Goal: Information Seeking & Learning: Learn about a topic

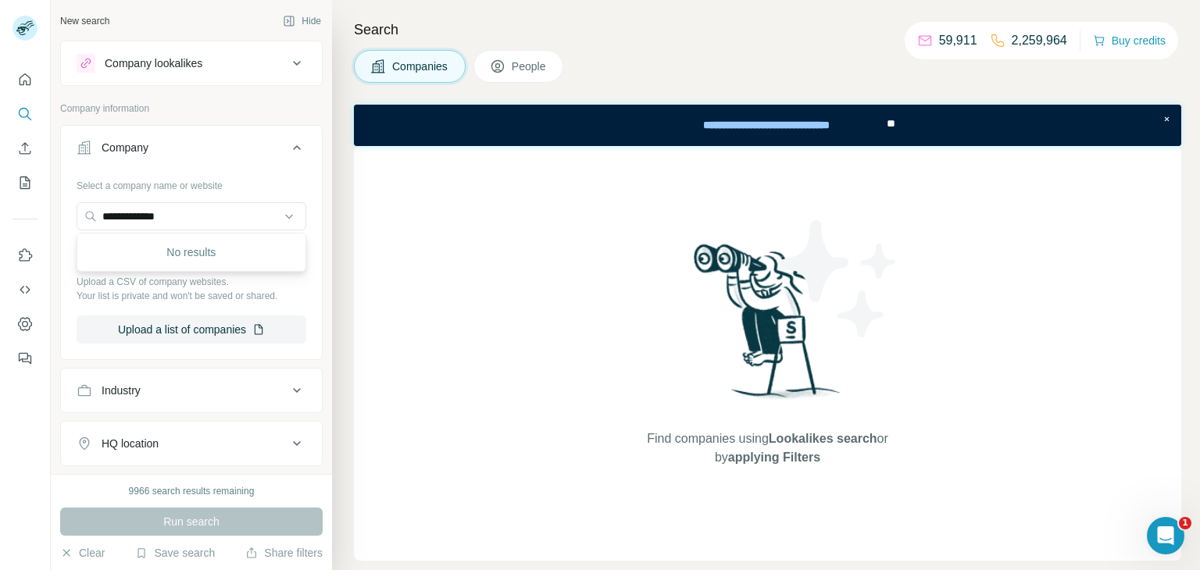
drag, startPoint x: 216, startPoint y: 219, endPoint x: 43, endPoint y: 240, distance: 174.6
click at [43, 240] on div "**********" at bounding box center [600, 285] width 1200 height 570
type input "**********"
click at [158, 248] on p "[DOMAIN_NAME]" at bounding box center [164, 251] width 87 height 16
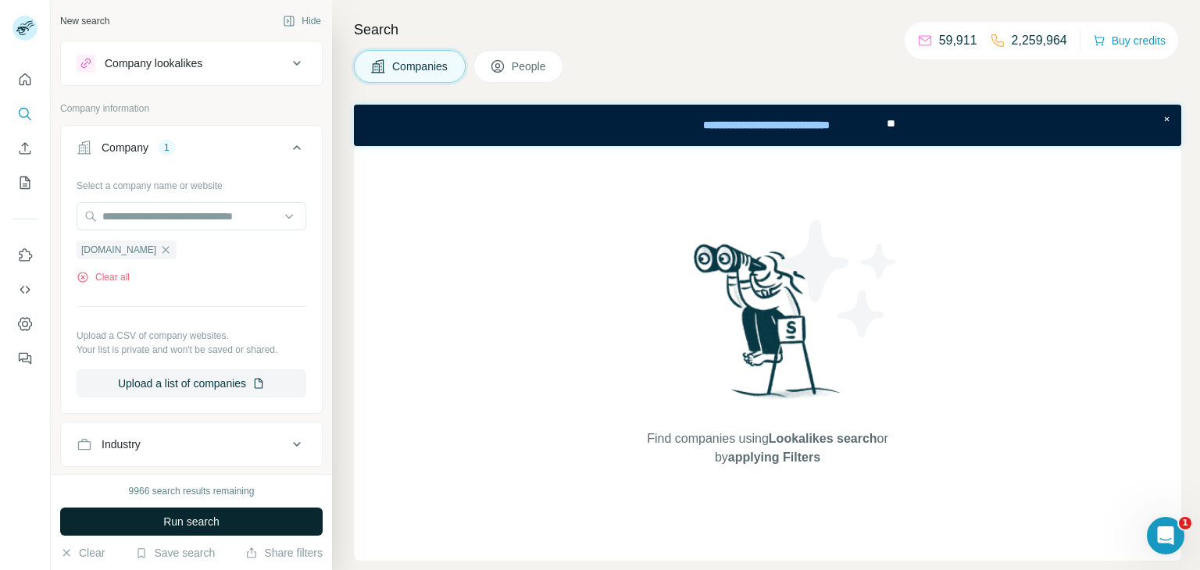
click at [261, 524] on button "Run search" at bounding box center [191, 522] width 262 height 28
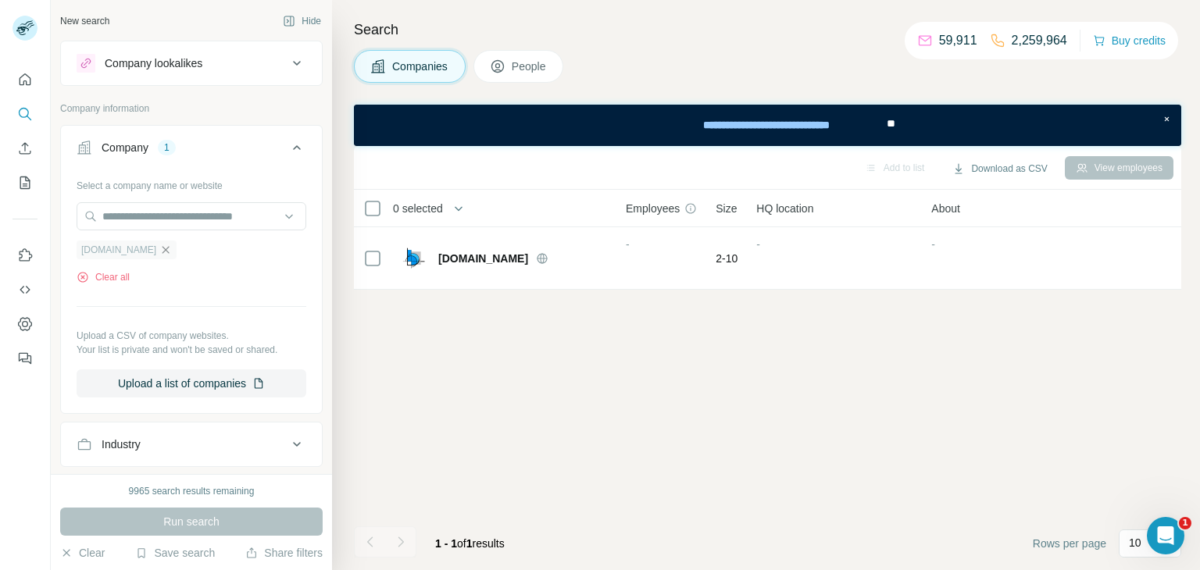
click at [162, 247] on icon "button" at bounding box center [165, 250] width 12 height 12
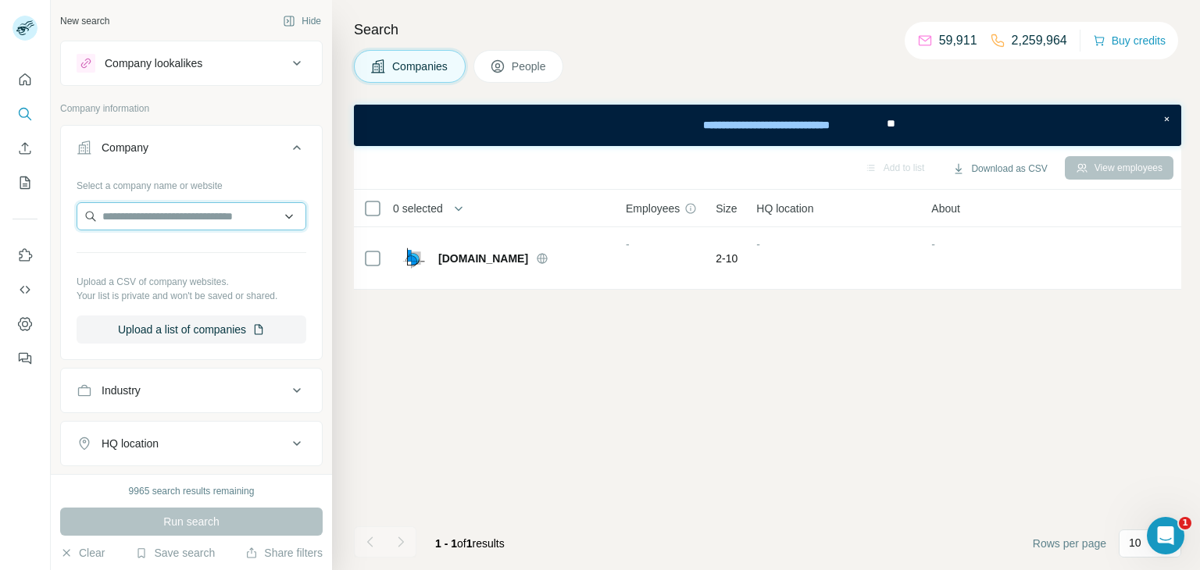
click at [186, 223] on input "text" at bounding box center [192, 216] width 230 height 28
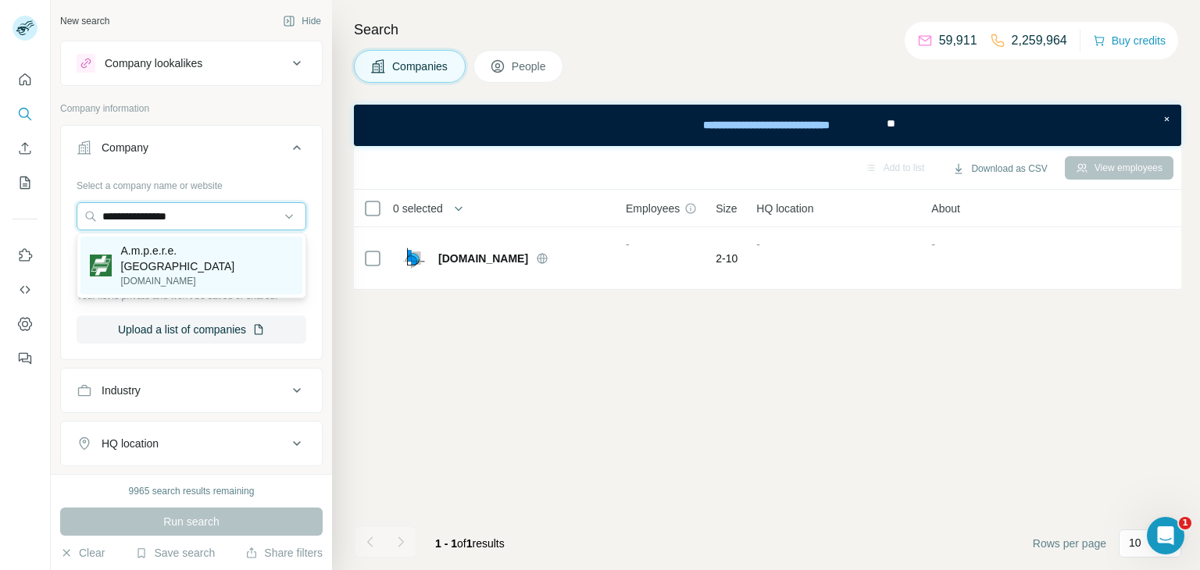
type input "**********"
click at [174, 274] on p "[DOMAIN_NAME]" at bounding box center [207, 281] width 172 height 14
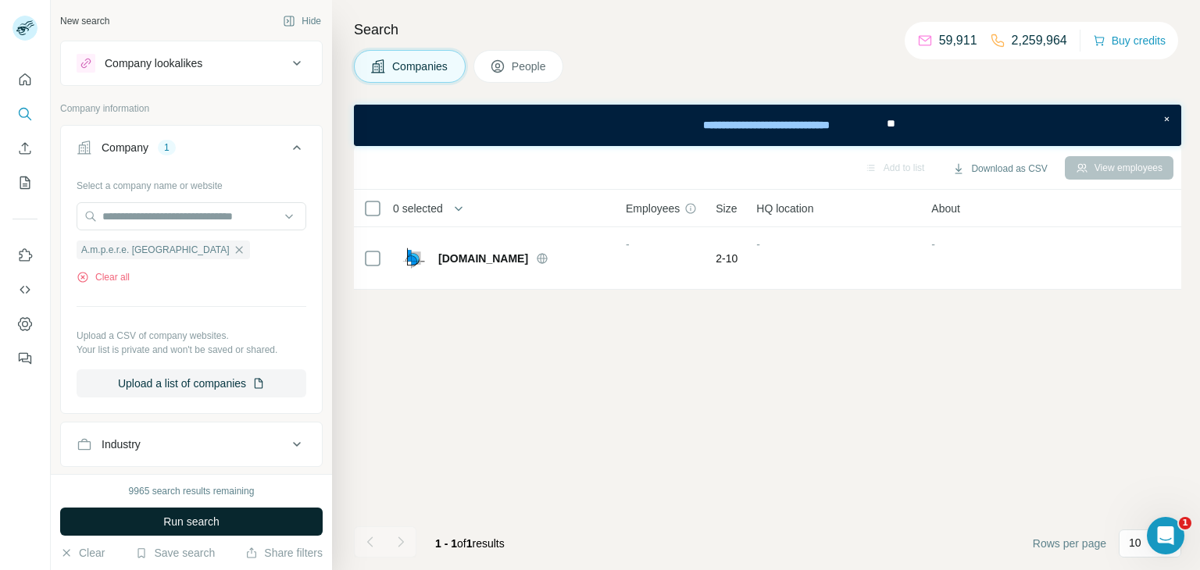
click at [188, 516] on span "Run search" at bounding box center [191, 522] width 56 height 16
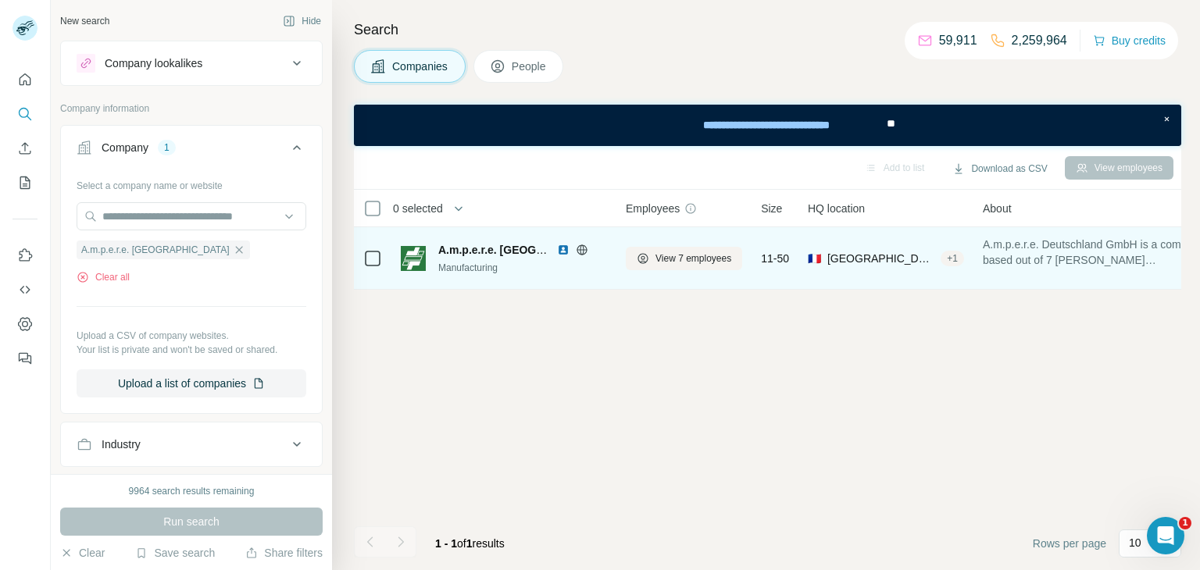
click at [492, 262] on div "Manufacturing" at bounding box center [522, 268] width 169 height 14
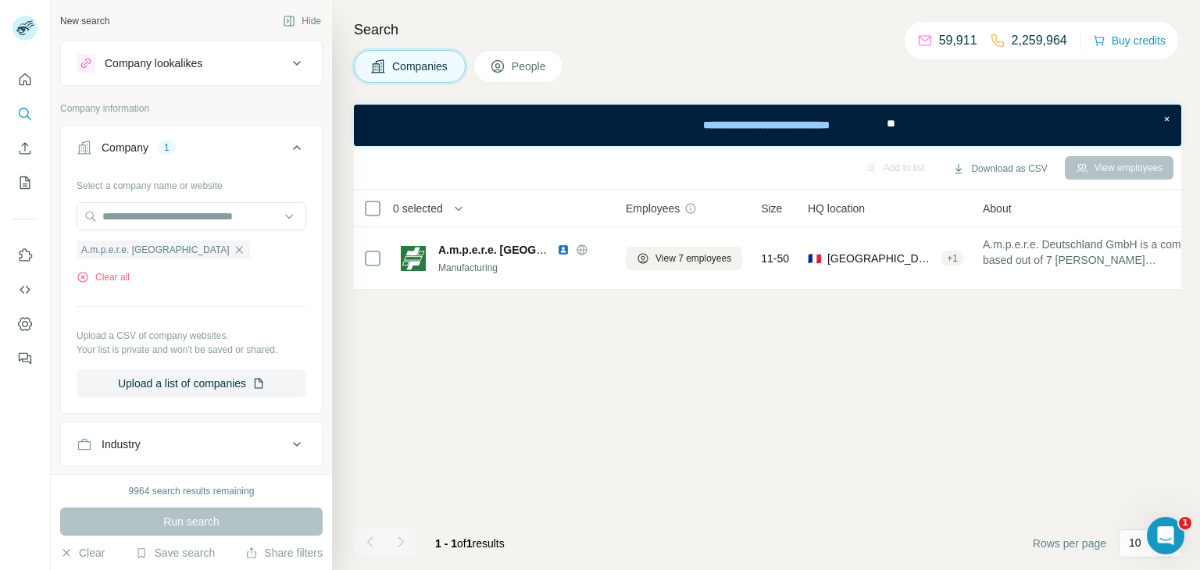
click at [523, 55] on button "People" at bounding box center [518, 66] width 91 height 33
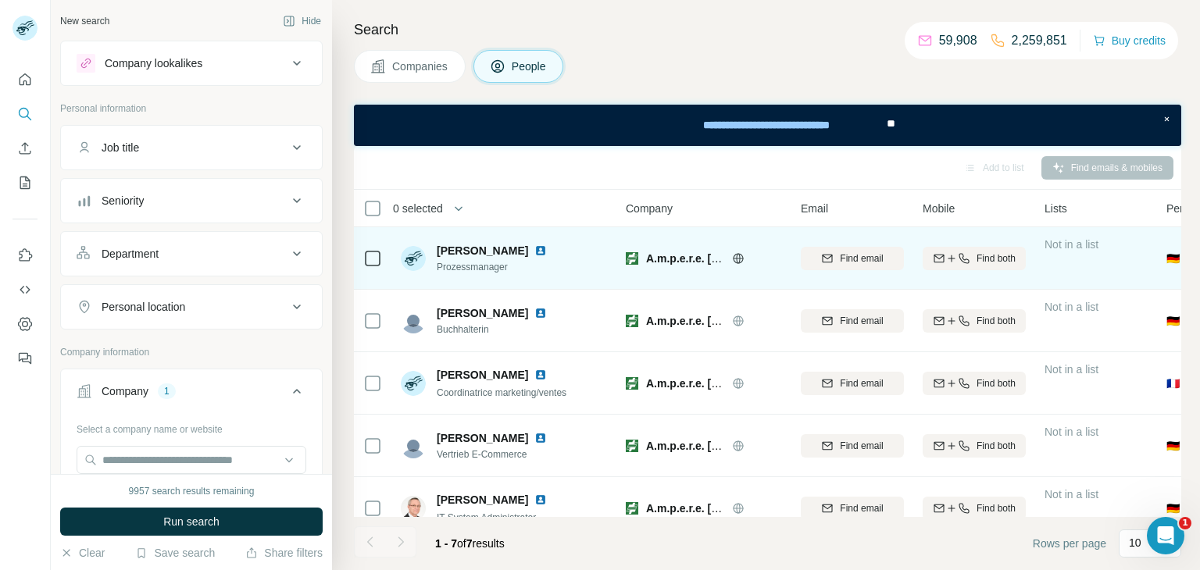
click at [534, 247] on img at bounding box center [540, 250] width 12 height 12
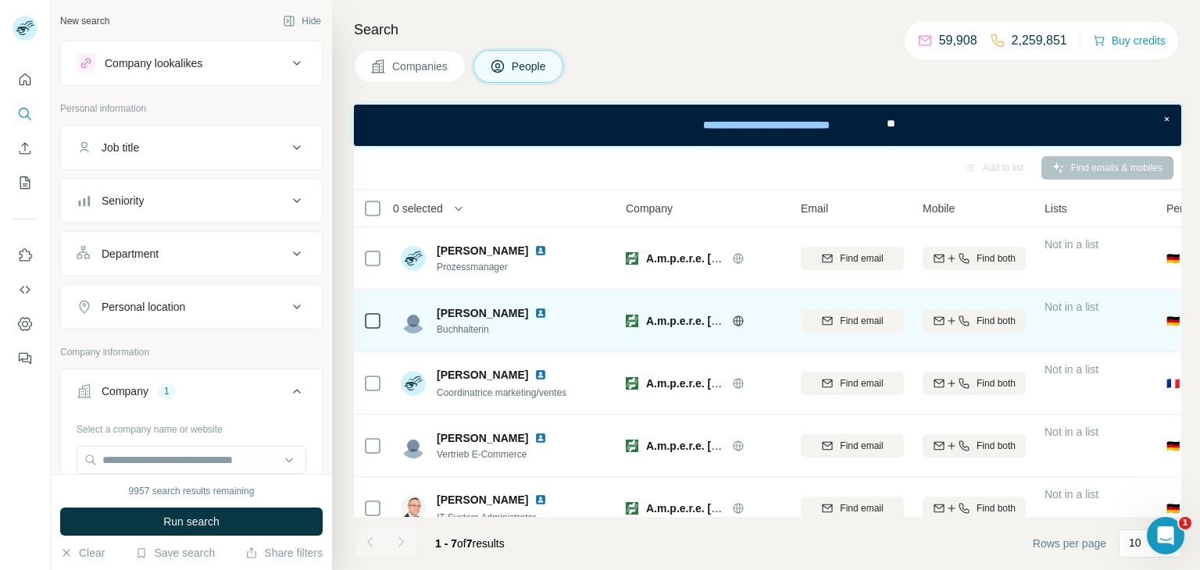
click at [534, 312] on div at bounding box center [543, 313] width 19 height 12
click at [534, 312] on img at bounding box center [540, 313] width 12 height 12
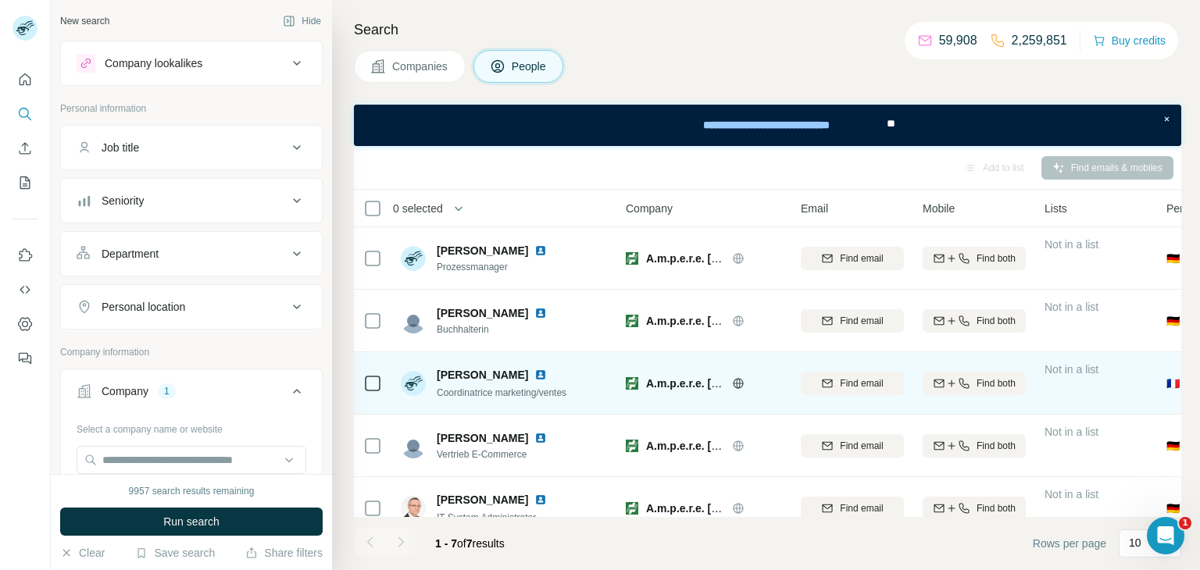
click at [534, 372] on img at bounding box center [540, 375] width 12 height 12
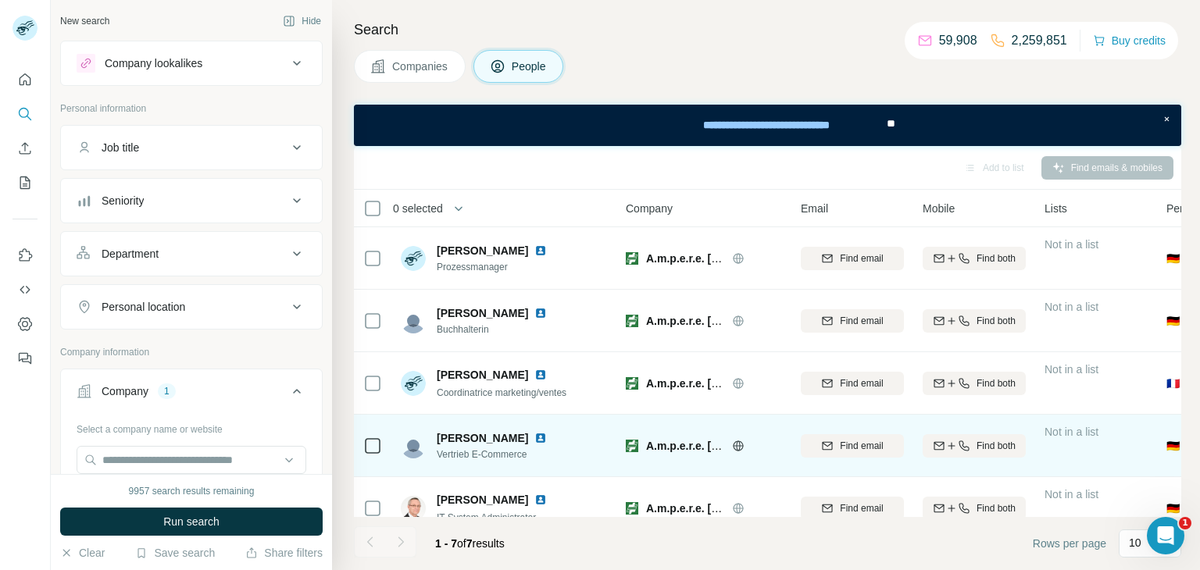
click at [547, 434] on img at bounding box center [540, 438] width 12 height 12
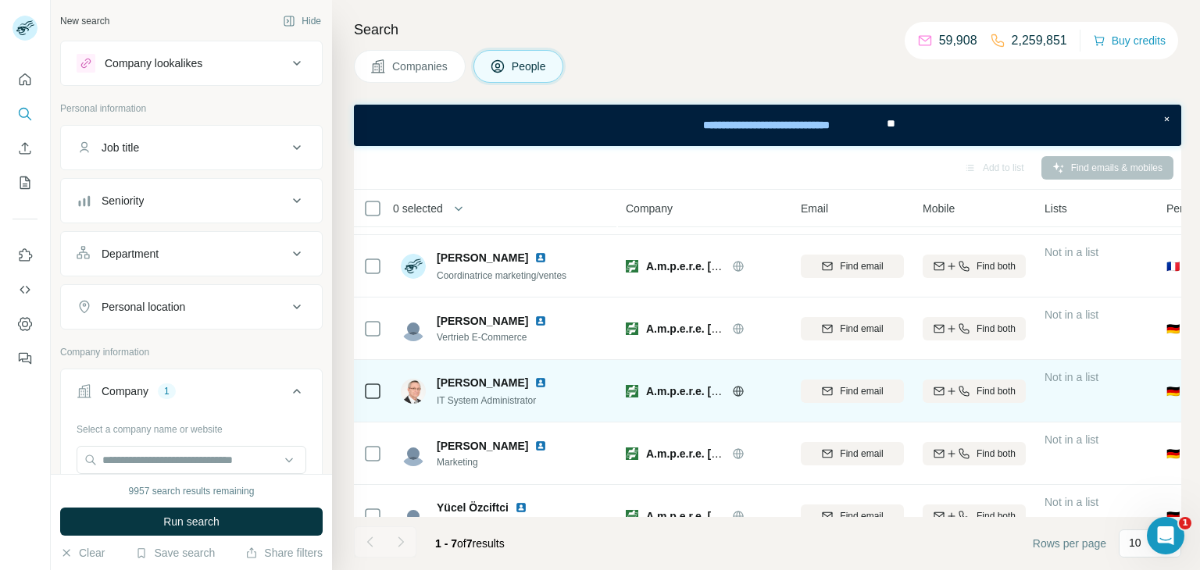
scroll to position [118, 0]
click at [534, 377] on img at bounding box center [540, 382] width 12 height 12
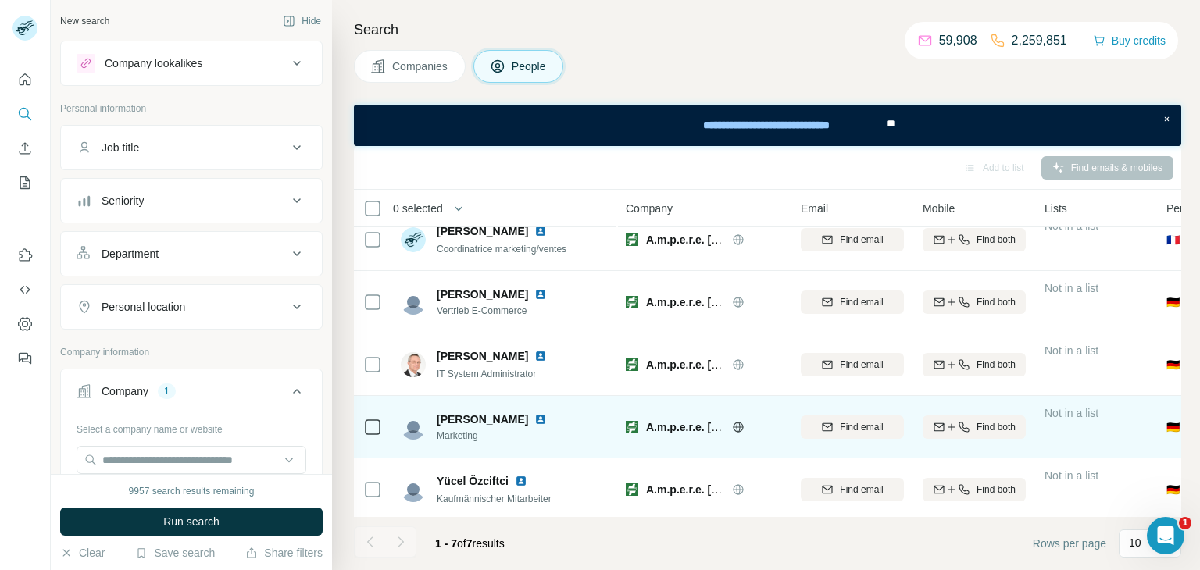
scroll to position [147, 0]
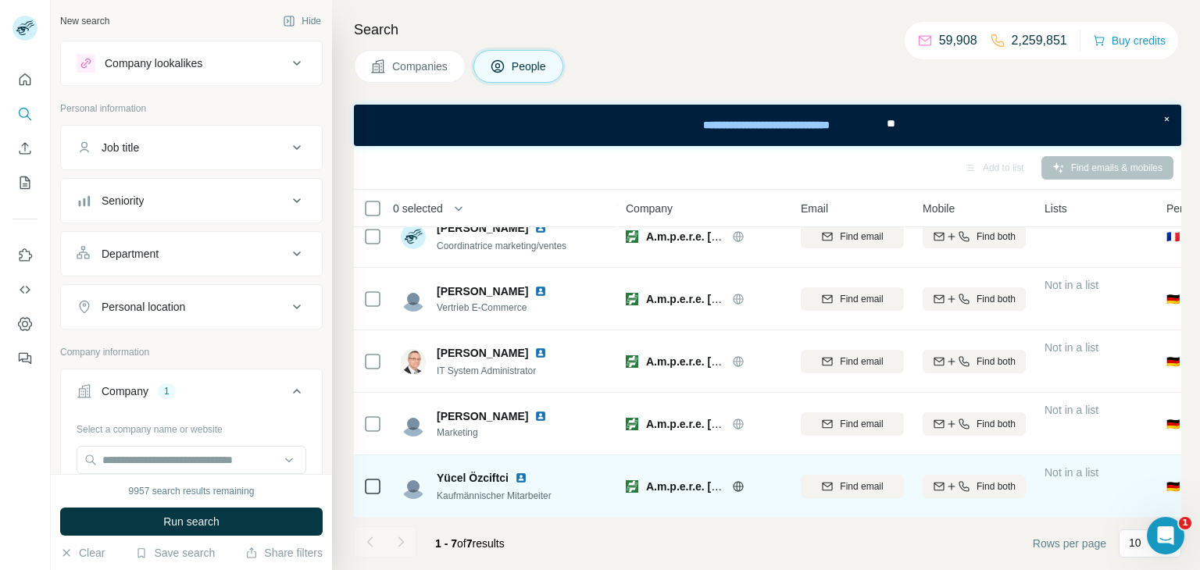
click at [522, 479] on img at bounding box center [521, 478] width 12 height 12
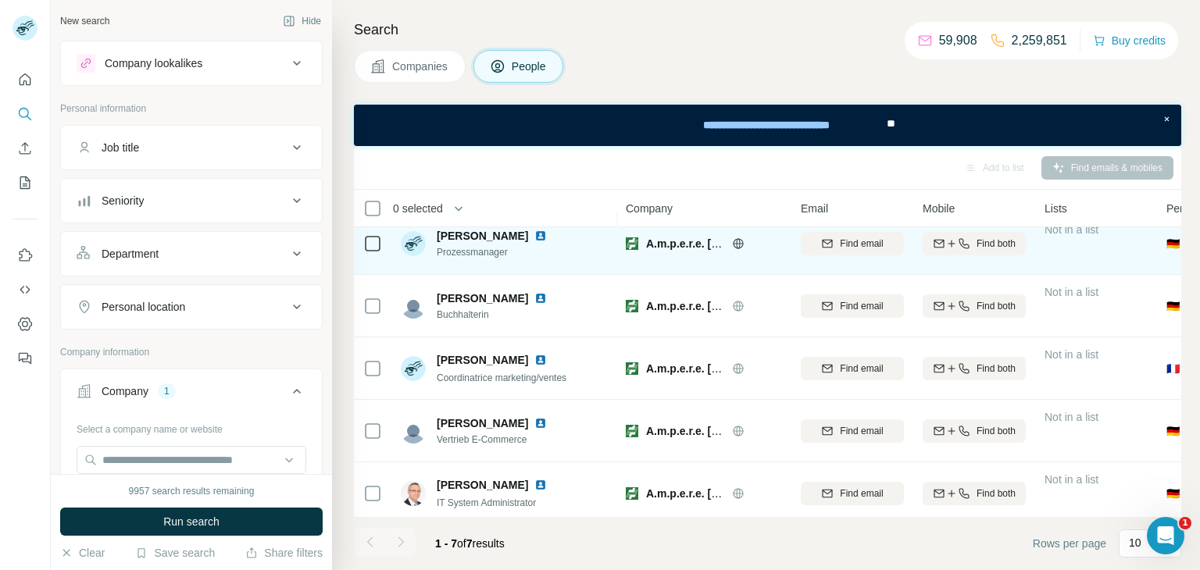
scroll to position [0, 0]
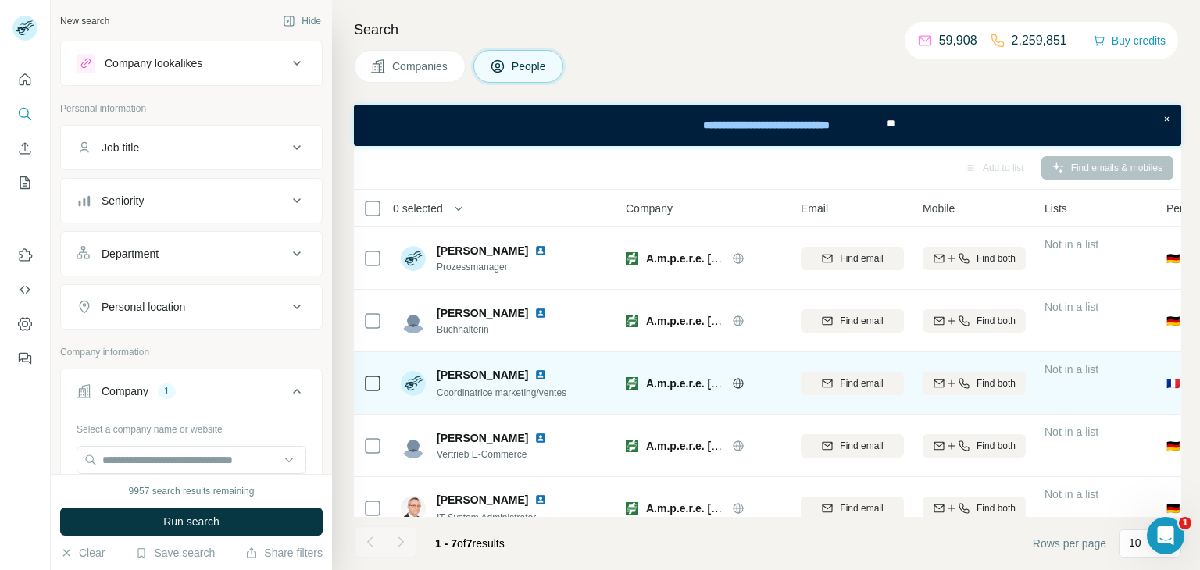
click at [534, 369] on img at bounding box center [540, 375] width 12 height 12
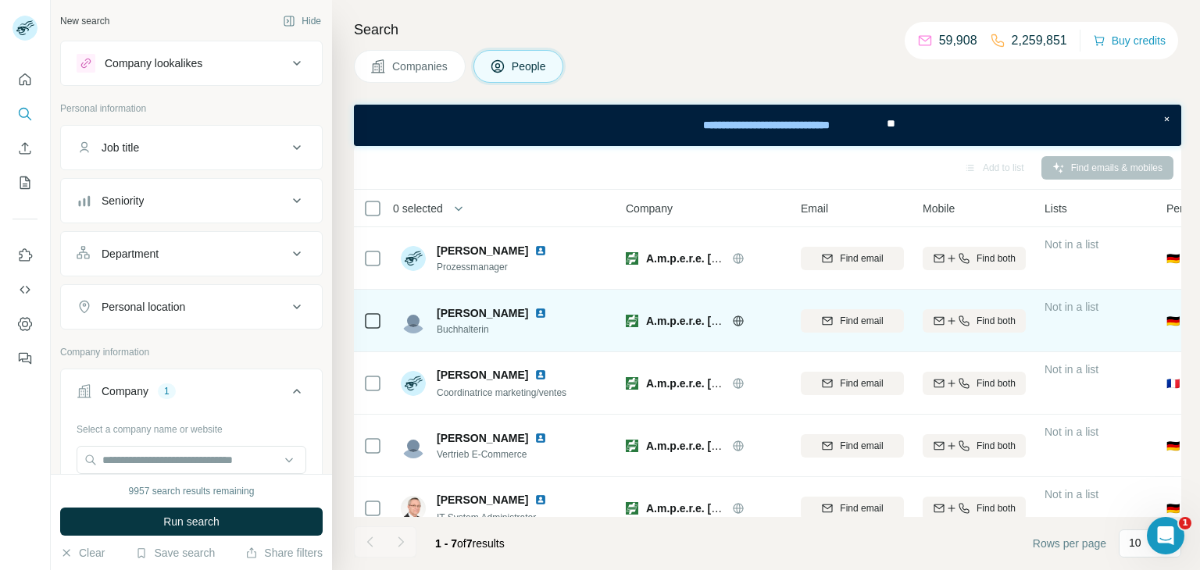
click at [534, 309] on img at bounding box center [540, 313] width 12 height 12
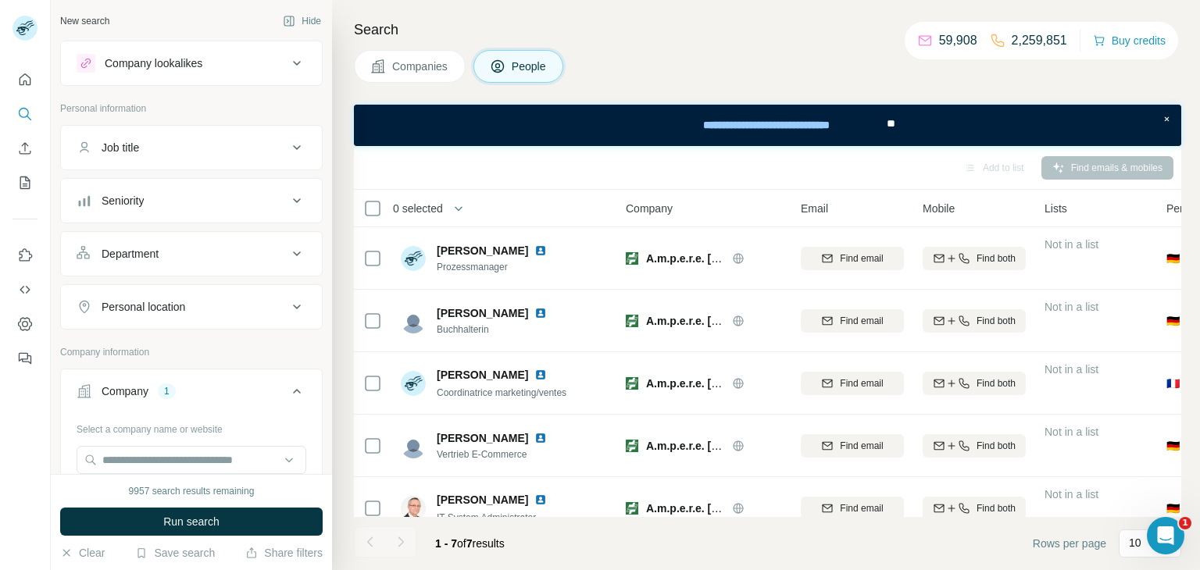
click at [464, 54] on div "Companies People" at bounding box center [458, 66] width 209 height 33
click at [447, 62] on span "Companies" at bounding box center [420, 67] width 57 height 16
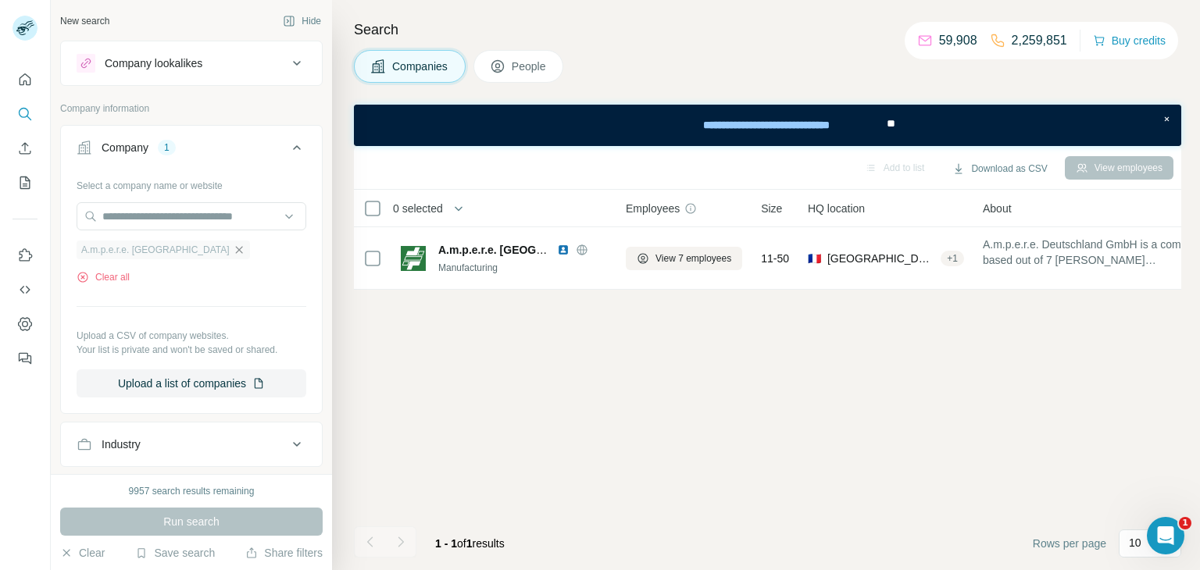
click at [235, 252] on icon "button" at bounding box center [238, 249] width 7 height 7
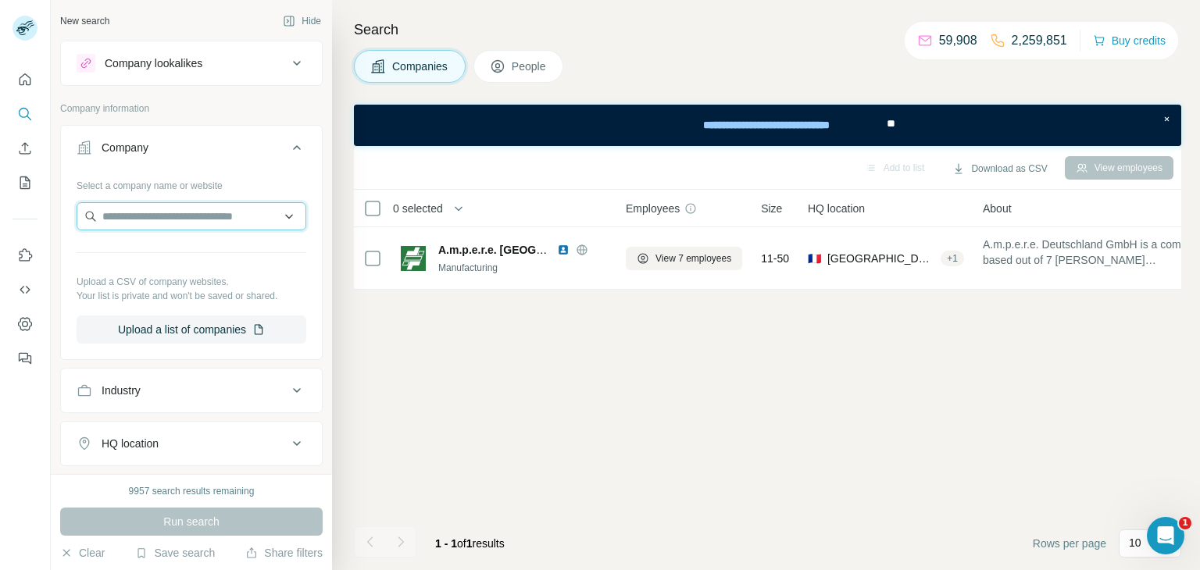
click at [257, 216] on input "text" at bounding box center [192, 216] width 230 height 28
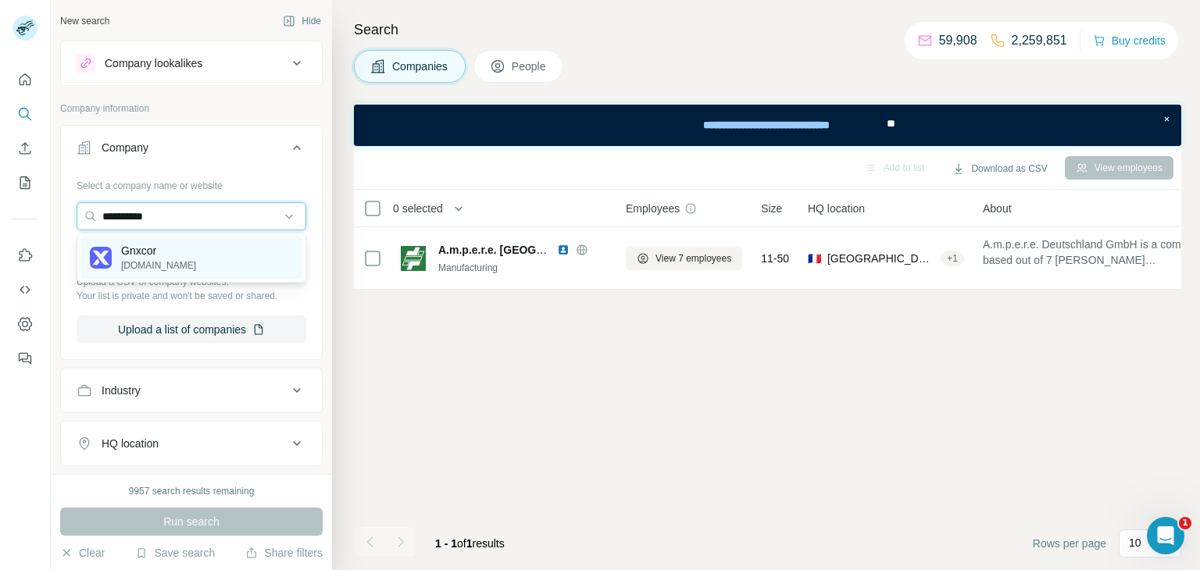
type input "**********"
click at [223, 258] on div "Gnxcor [DOMAIN_NAME]" at bounding box center [191, 258] width 222 height 42
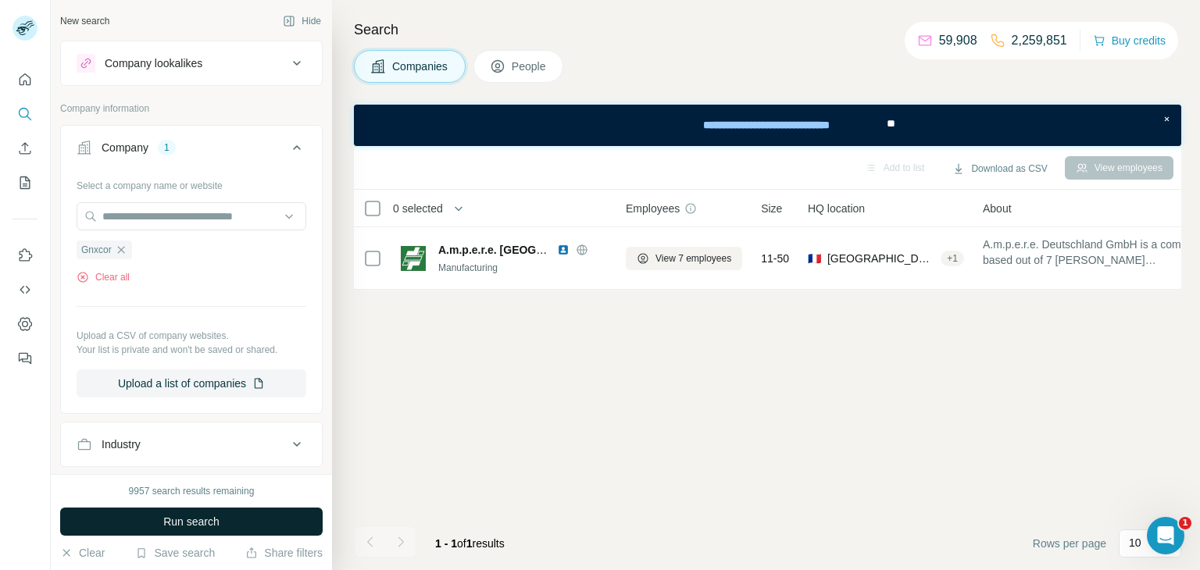
click at [218, 518] on span "Run search" at bounding box center [191, 522] width 56 height 16
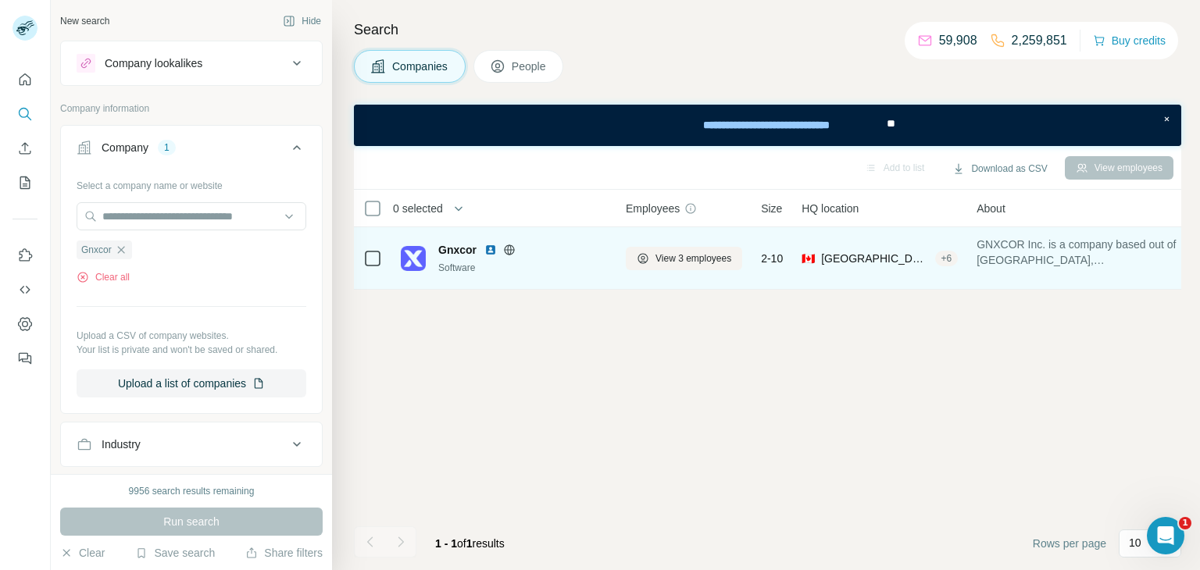
click at [491, 246] on img at bounding box center [490, 250] width 12 height 12
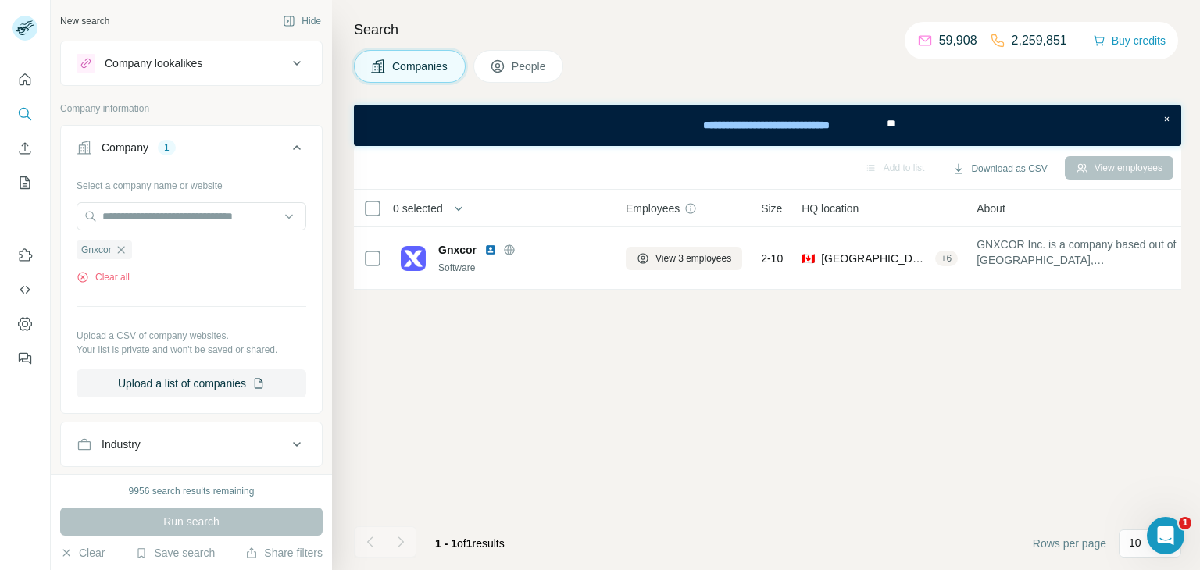
click at [532, 64] on span "People" at bounding box center [530, 67] width 36 height 16
